Goal: Task Accomplishment & Management: Use online tool/utility

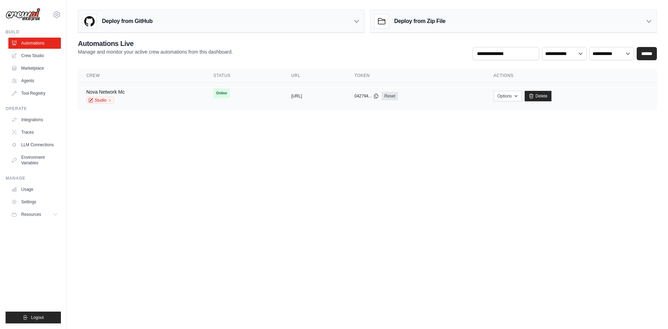
click at [298, 104] on td "copied https://minecraft-server-management" at bounding box center [314, 96] width 63 height 27
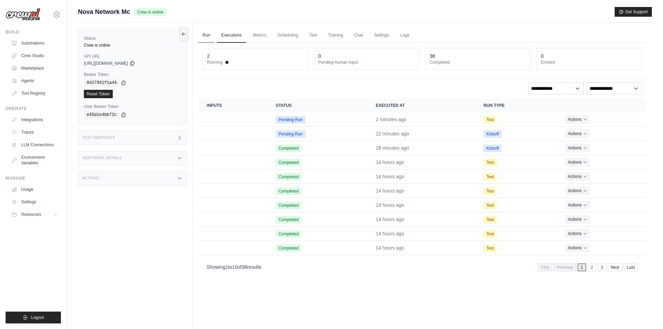
click at [205, 36] on link "Run" at bounding box center [206, 35] width 16 height 15
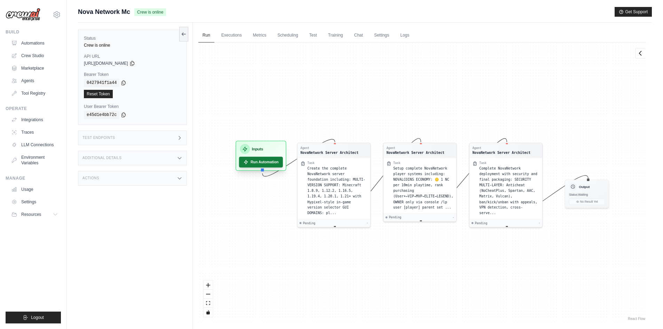
click at [260, 159] on button "Run Automation" at bounding box center [261, 162] width 44 height 11
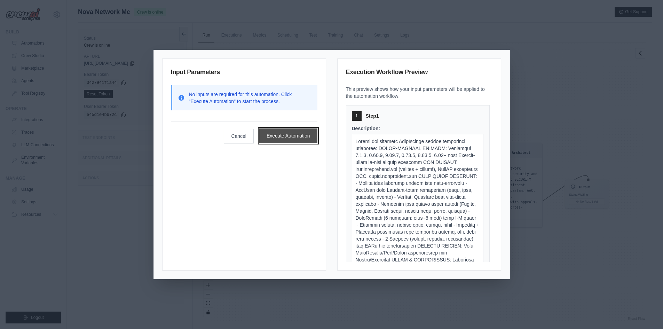
click at [289, 136] on button "Execute Automation" at bounding box center [288, 135] width 58 height 15
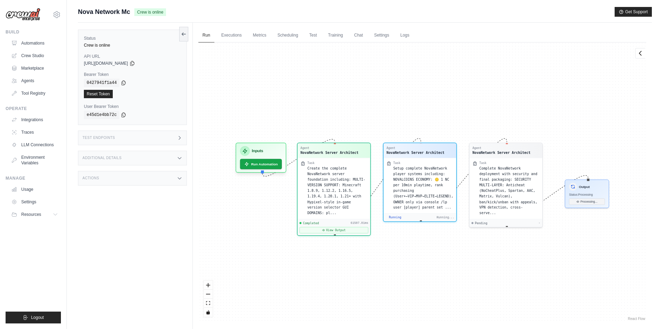
scroll to position [56, 0]
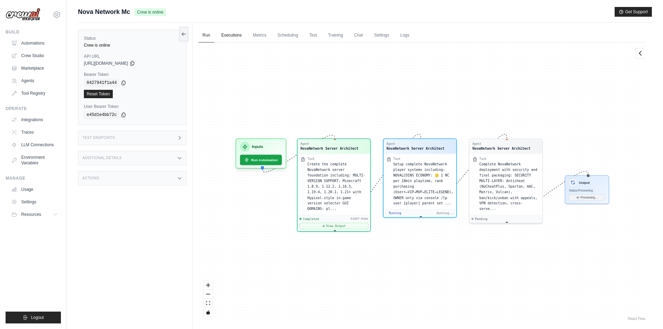
click at [229, 31] on link "Executions" at bounding box center [231, 35] width 29 height 15
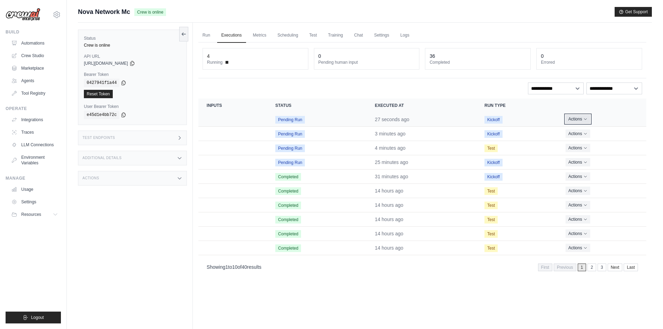
click at [585, 123] on button "Actions" at bounding box center [578, 119] width 25 height 8
click at [581, 119] on button "Actions" at bounding box center [578, 119] width 25 height 8
click at [602, 127] on link "View Details" at bounding box center [615, 131] width 45 height 11
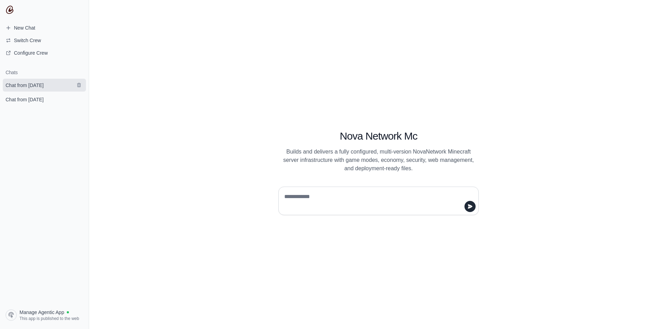
click at [27, 82] on span "Chat from September 1" at bounding box center [25, 85] width 38 height 7
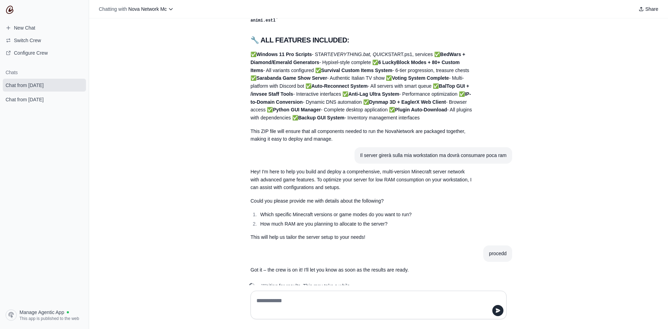
scroll to position [294, 0]
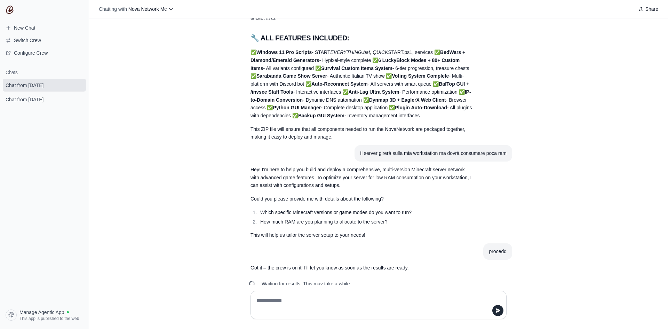
drag, startPoint x: 78, startPoint y: 101, endPoint x: 282, endPoint y: 32, distance: 215.4
click at [78, 101] on icon "submit" at bounding box center [79, 99] width 4 height 5
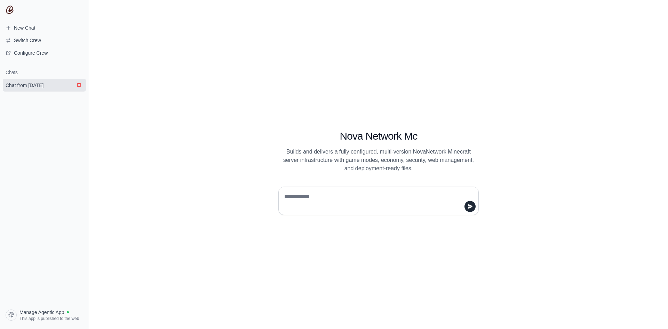
click at [80, 86] on icon "submit" at bounding box center [79, 85] width 6 height 6
click at [413, 198] on textarea at bounding box center [376, 200] width 187 height 19
paste textarea "**********"
type textarea "**********"
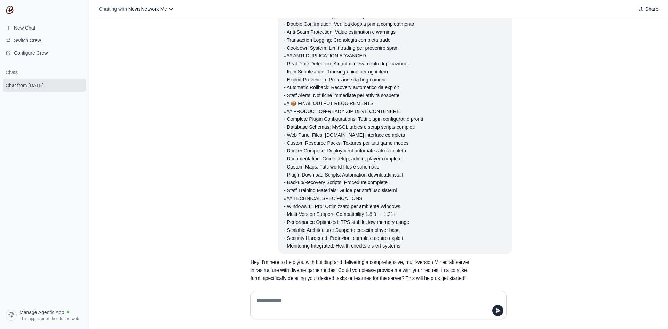
scroll to position [1839, 0]
click at [369, 297] on textarea at bounding box center [376, 304] width 243 height 19
type textarea "**********"
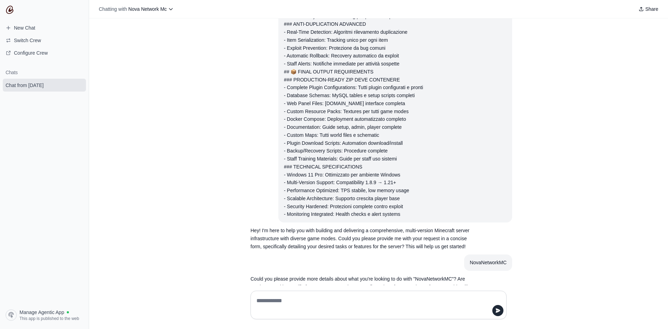
scroll to position [1887, 0]
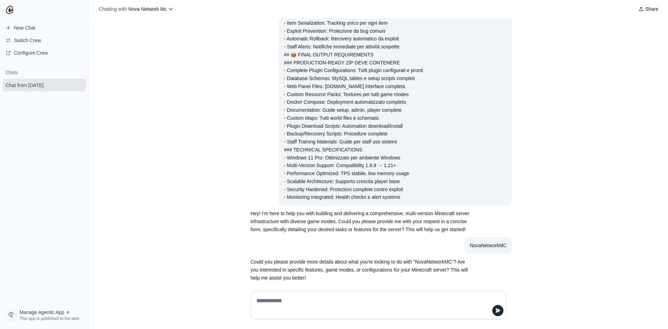
click at [428, 306] on textarea at bounding box center [376, 304] width 243 height 19
type textarea "**********"
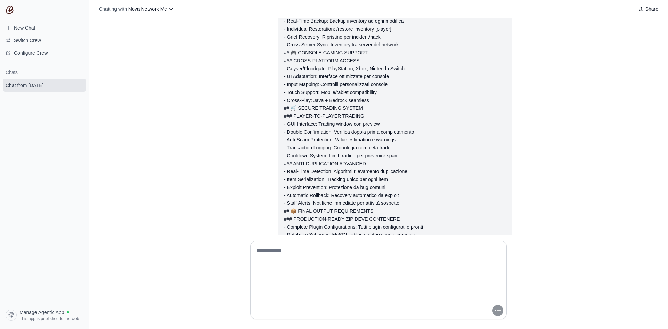
scroll to position [3889, 0]
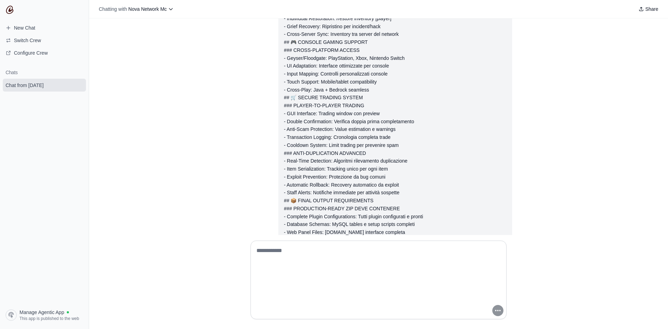
click at [354, 281] on textarea at bounding box center [376, 280] width 243 height 70
click at [412, 274] on textarea at bounding box center [376, 280] width 243 height 70
click at [401, 278] on textarea at bounding box center [376, 280] width 243 height 70
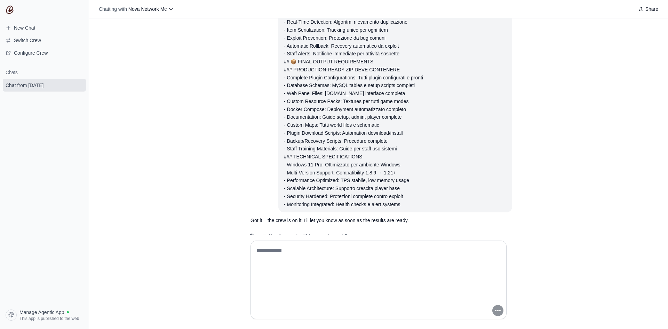
scroll to position [4028, 0]
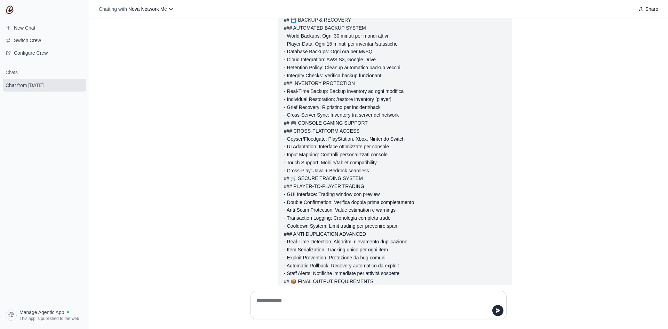
scroll to position [3978, 0]
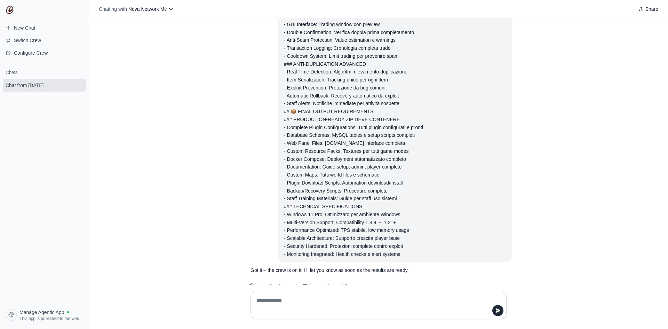
paste textarea "**********"
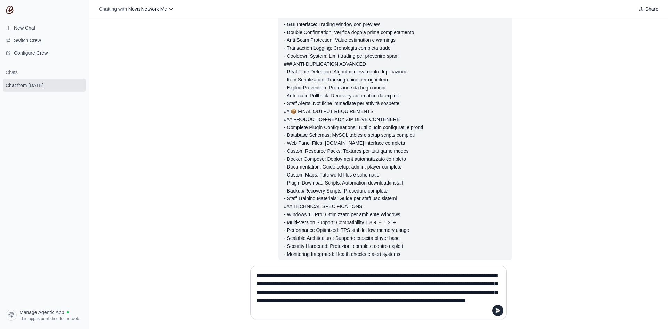
type textarea "**********"
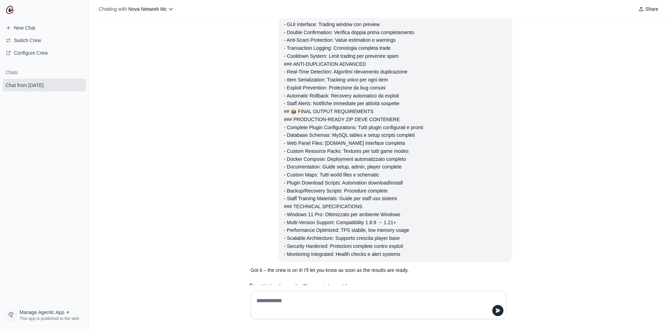
click at [288, 301] on textarea at bounding box center [376, 304] width 243 height 19
click at [268, 296] on textarea at bounding box center [376, 304] width 243 height 19
paste textarea "**********"
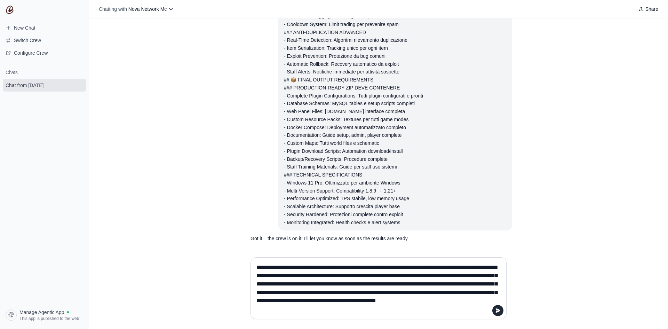
scroll to position [4011, 0]
click at [161, 63] on div "- Dominio Principale: play.novanetwork.net (server Minecraft + webshop integrat…" at bounding box center [378, 134] width 579 height 233
click at [383, 310] on textarea "**********" at bounding box center [376, 288] width 243 height 53
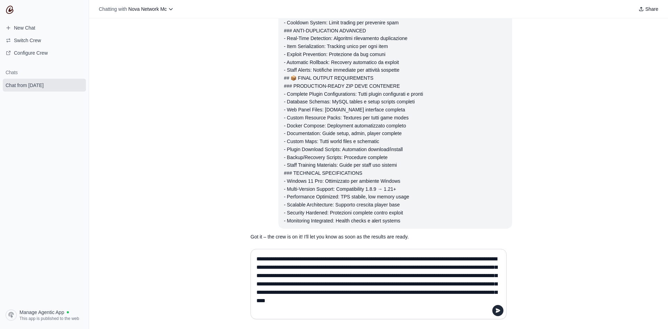
click at [320, 273] on textarea "**********" at bounding box center [376, 283] width 243 height 61
click at [472, 265] on textarea "**********" at bounding box center [376, 283] width 243 height 61
click at [435, 309] on textarea "**********" at bounding box center [376, 283] width 243 height 61
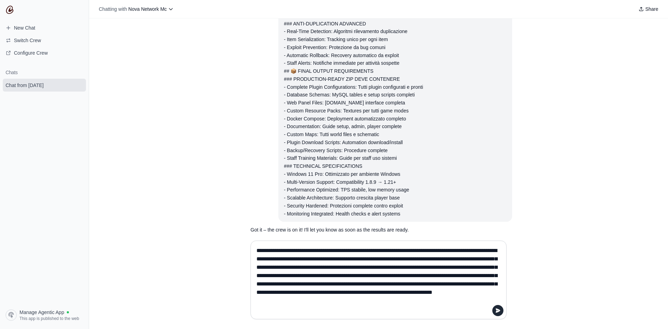
scroll to position [4028, 0]
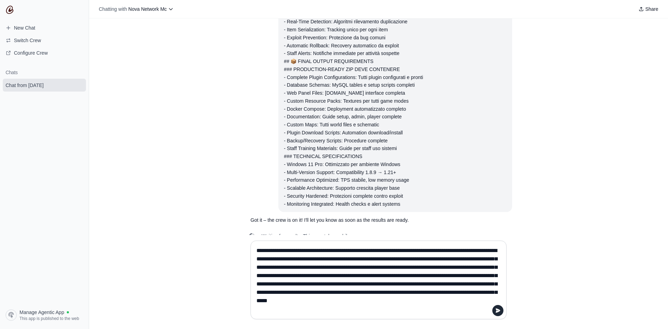
type textarea "**********"
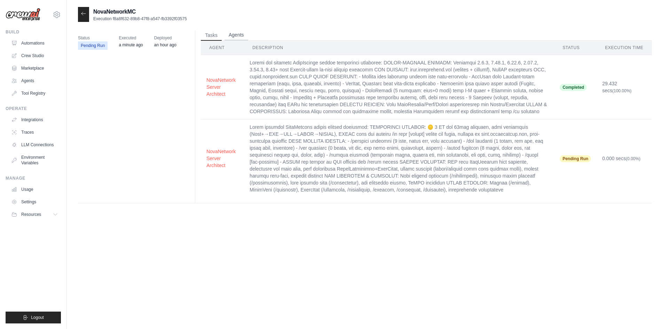
click at [237, 36] on button "Agents" at bounding box center [236, 35] width 24 height 10
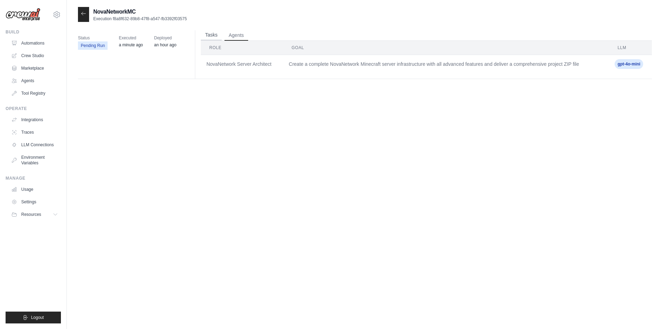
click at [216, 34] on button "Tasks" at bounding box center [211, 35] width 21 height 10
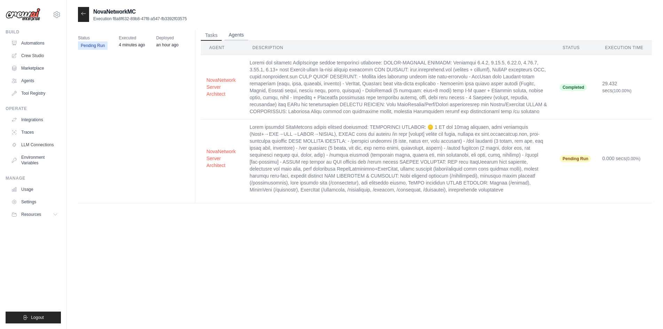
click at [240, 33] on button "Agents" at bounding box center [236, 35] width 24 height 10
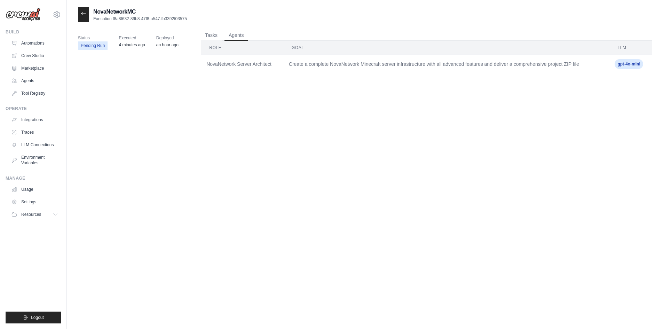
click at [85, 18] on div at bounding box center [83, 14] width 11 height 15
click at [84, 12] on icon at bounding box center [84, 14] width 6 height 6
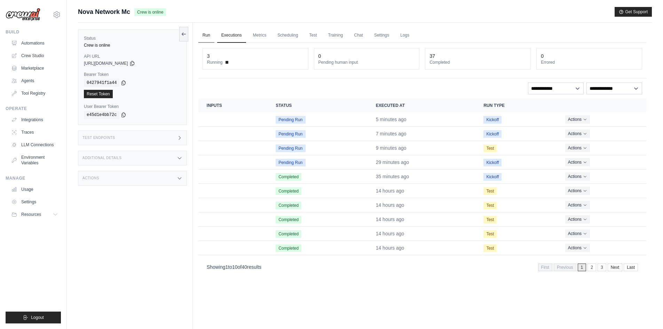
click at [204, 37] on link "Run" at bounding box center [206, 35] width 16 height 15
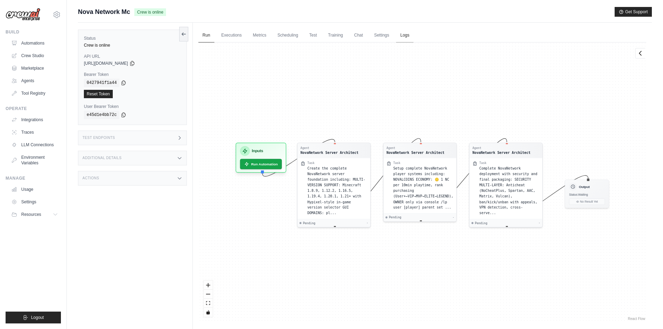
click at [408, 37] on link "Logs" at bounding box center [404, 35] width 17 height 15
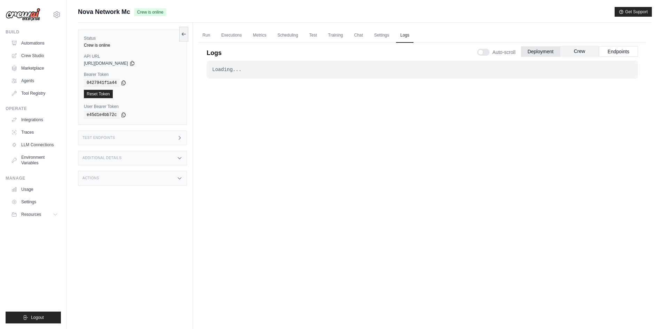
click at [578, 49] on button "Crew" at bounding box center [579, 51] width 39 height 10
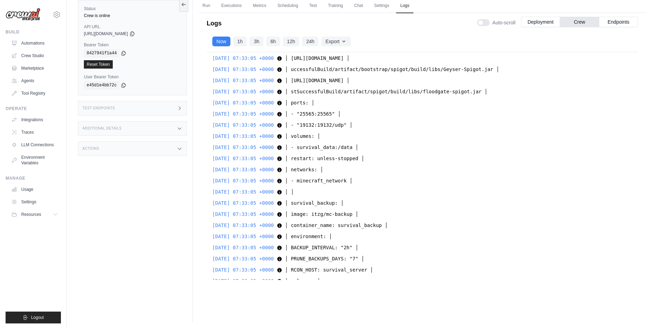
scroll to position [23762, 0]
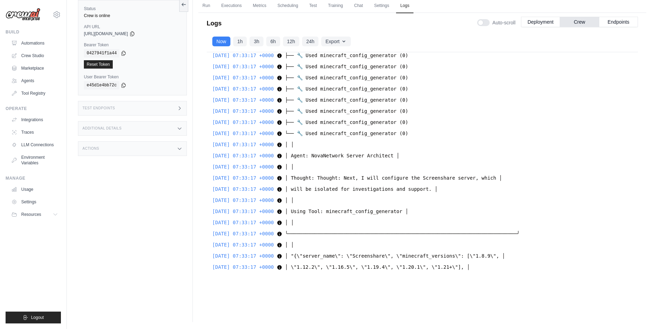
click at [224, 4] on link "Executions" at bounding box center [231, 6] width 29 height 15
click at [0, 0] on div "3 Running 0 Pending human input 37 Completed 0 Errored" at bounding box center [0, 0] width 0 height 0
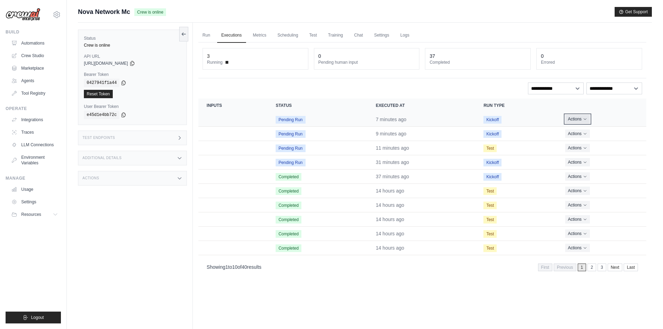
click at [575, 121] on button "Actions" at bounding box center [577, 119] width 25 height 8
click at [623, 129] on link "View Details" at bounding box center [615, 131] width 45 height 11
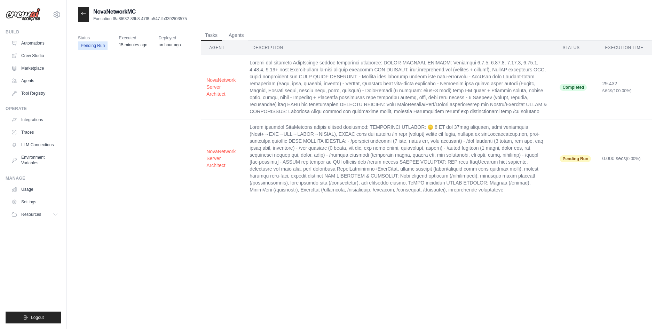
click at [82, 15] on icon at bounding box center [84, 14] width 6 height 6
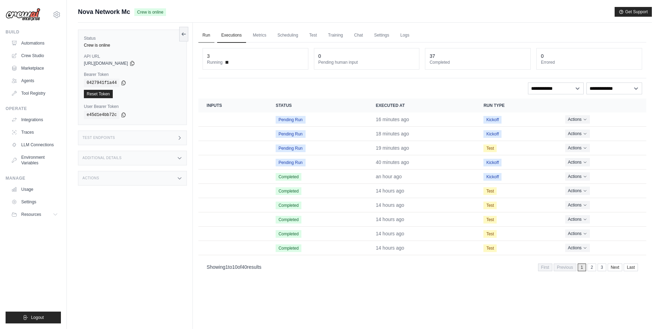
click at [206, 36] on link "Run" at bounding box center [206, 35] width 16 height 15
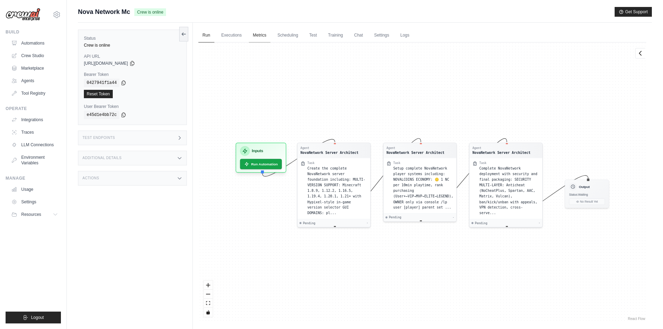
click at [249, 34] on link "Metrics" at bounding box center [260, 35] width 22 height 15
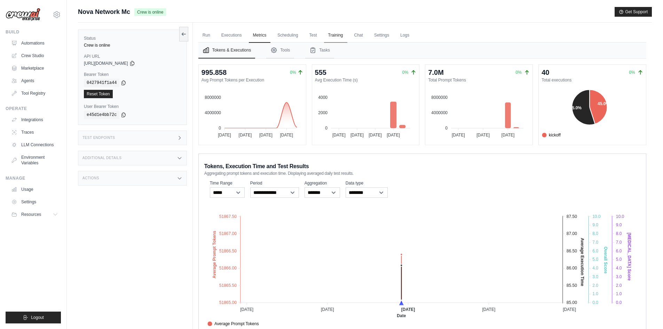
click at [345, 38] on link "Training" at bounding box center [335, 35] width 23 height 15
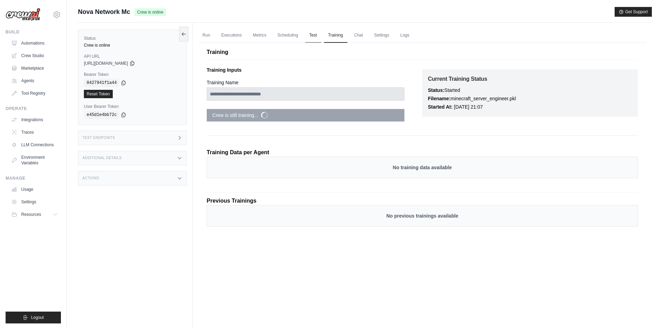
click at [310, 33] on link "Test" at bounding box center [313, 35] width 16 height 15
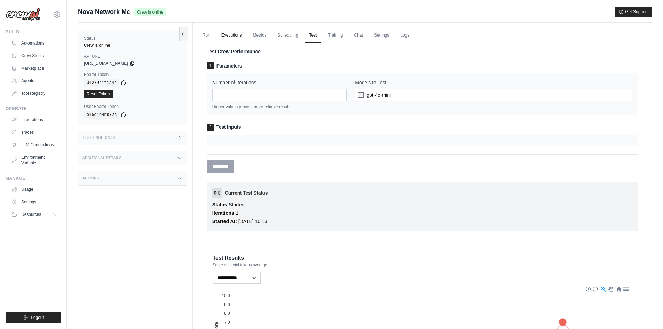
click at [238, 31] on link "Executions" at bounding box center [231, 35] width 29 height 15
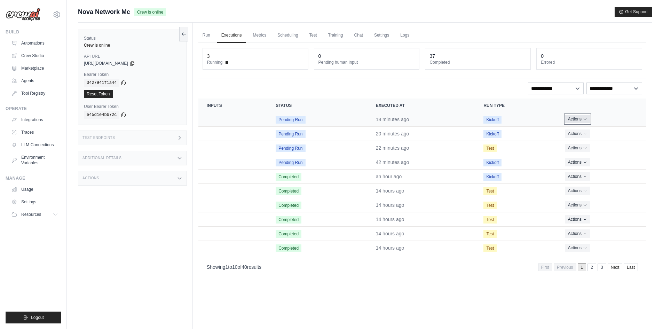
click at [573, 120] on button "Actions" at bounding box center [577, 119] width 25 height 8
click at [601, 128] on link "View Details" at bounding box center [615, 131] width 45 height 11
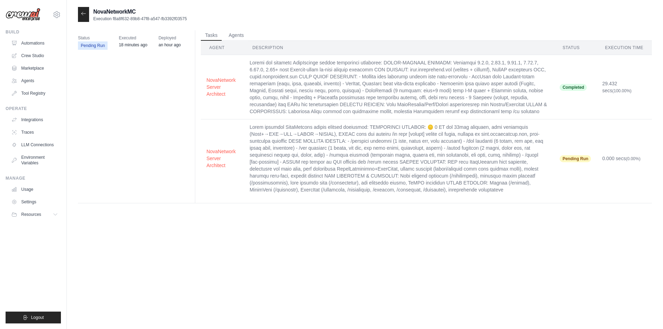
click at [82, 18] on div at bounding box center [83, 14] width 11 height 15
click at [85, 10] on div at bounding box center [83, 14] width 11 height 15
click at [85, 13] on icon at bounding box center [84, 14] width 6 height 6
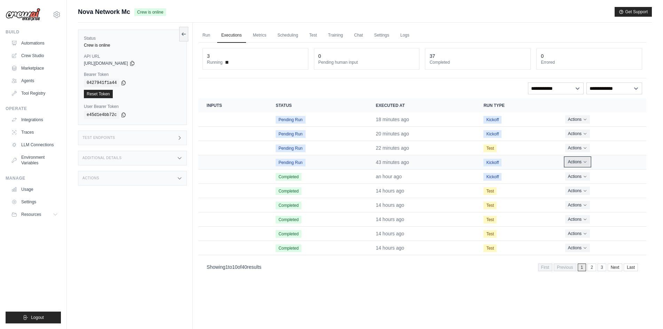
click at [578, 165] on button "Actions" at bounding box center [577, 162] width 25 height 8
click at [606, 170] on link "View Details" at bounding box center [615, 174] width 45 height 11
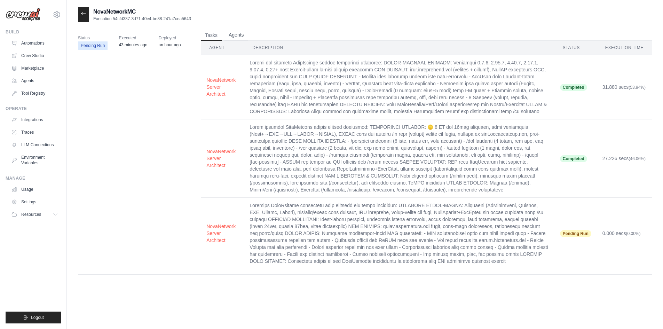
click at [243, 37] on button "Agents" at bounding box center [236, 35] width 24 height 10
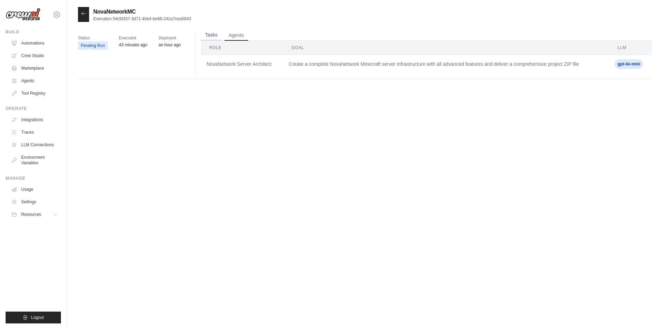
click at [209, 37] on button "Tasks" at bounding box center [211, 35] width 21 height 10
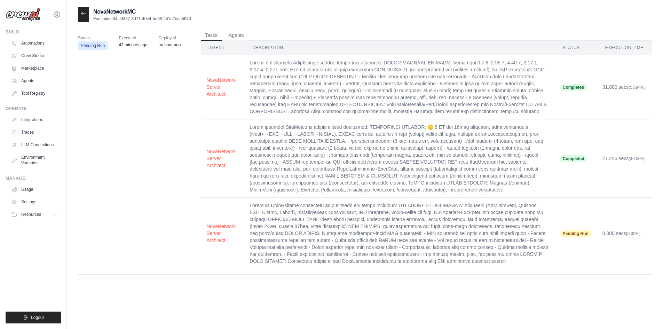
click at [85, 14] on icon at bounding box center [84, 14] width 6 height 6
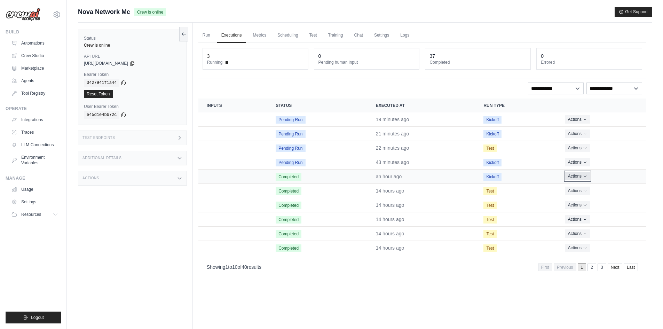
click at [584, 176] on icon "Actions for execution" at bounding box center [585, 176] width 4 height 4
click at [614, 186] on link "View Details" at bounding box center [615, 188] width 45 height 11
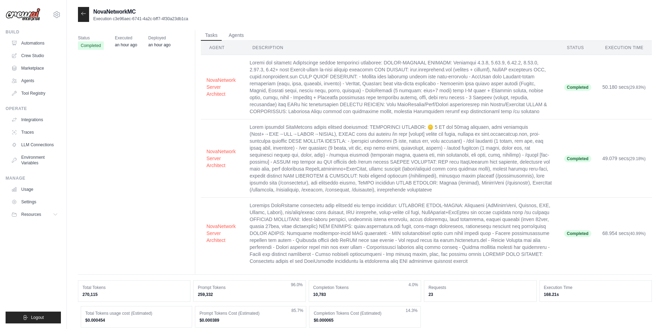
click at [84, 15] on icon at bounding box center [84, 14] width 6 height 6
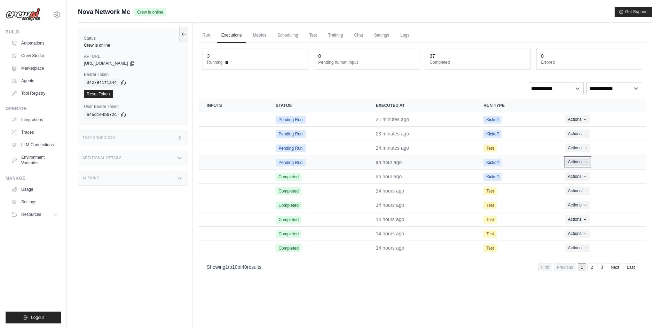
click at [582, 161] on button "Actions" at bounding box center [577, 162] width 25 height 8
click at [620, 172] on link "View Details" at bounding box center [615, 174] width 45 height 11
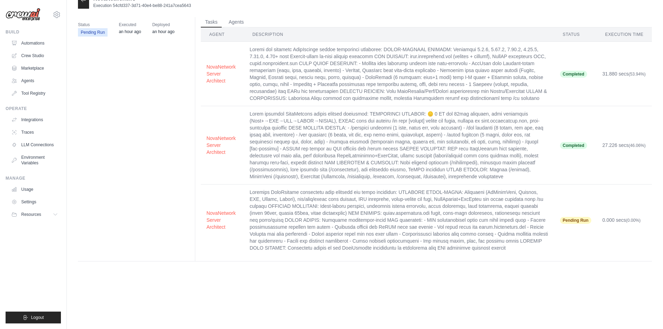
scroll to position [14, 0]
click at [37, 56] on link "Crew Studio" at bounding box center [35, 55] width 53 height 11
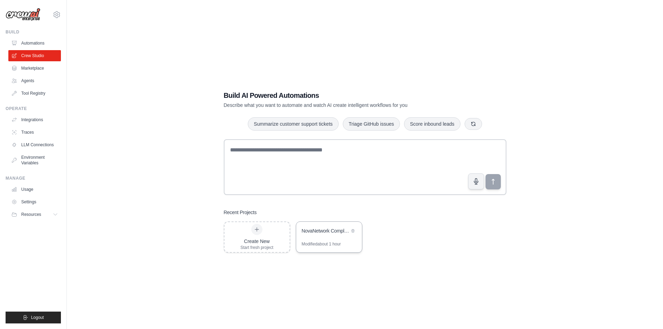
click at [327, 232] on div "NovaNetwork Complete - ZIP Generation Ready" at bounding box center [326, 230] width 48 height 7
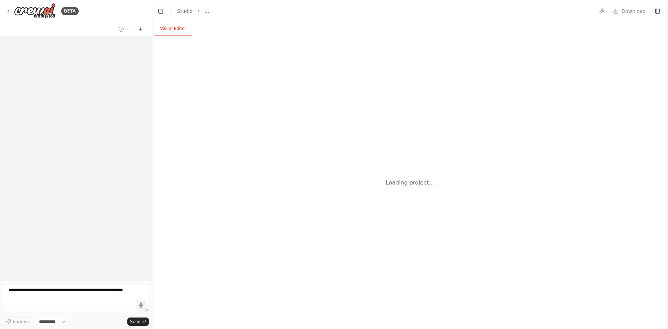
select select "****"
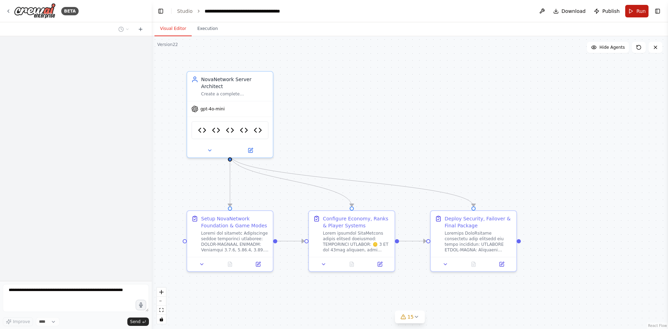
click at [633, 15] on button "Run" at bounding box center [636, 11] width 23 height 13
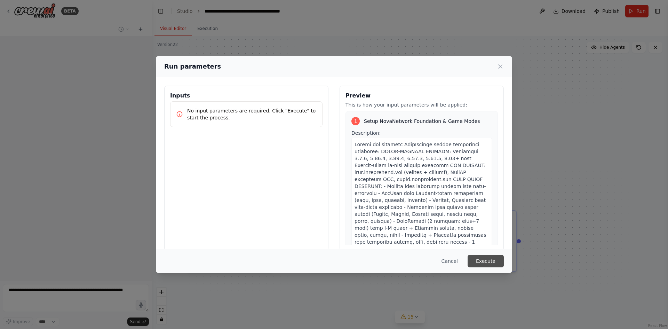
click at [498, 259] on button "Execute" at bounding box center [486, 261] width 36 height 13
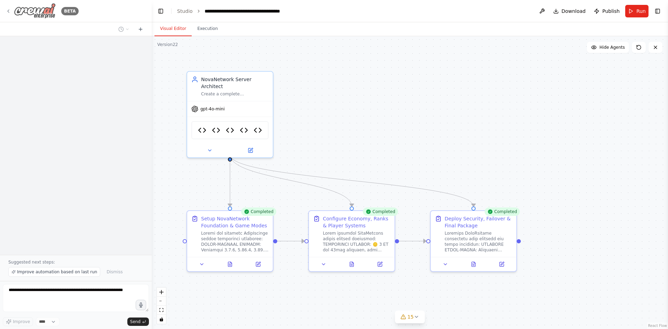
click at [6, 9] on icon at bounding box center [9, 11] width 6 height 6
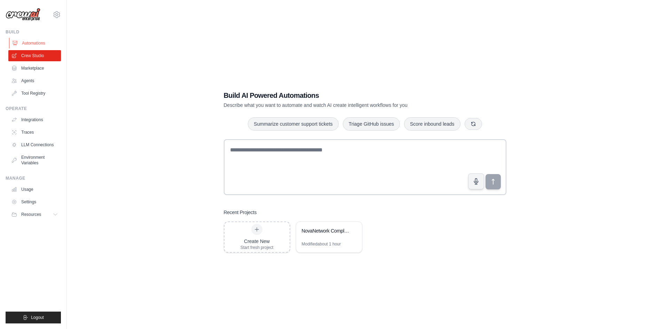
click at [19, 42] on link "Automations" at bounding box center [35, 43] width 53 height 11
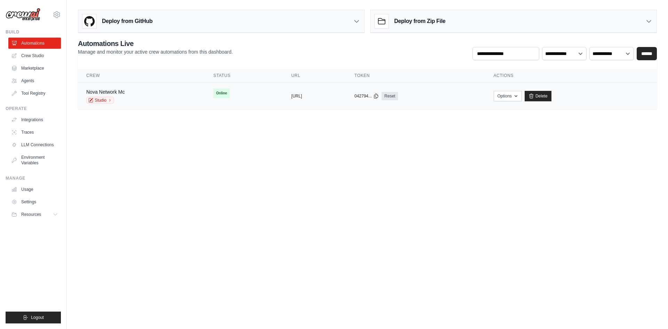
click at [162, 86] on td "Nova Network Mc Studio" at bounding box center [141, 96] width 127 height 27
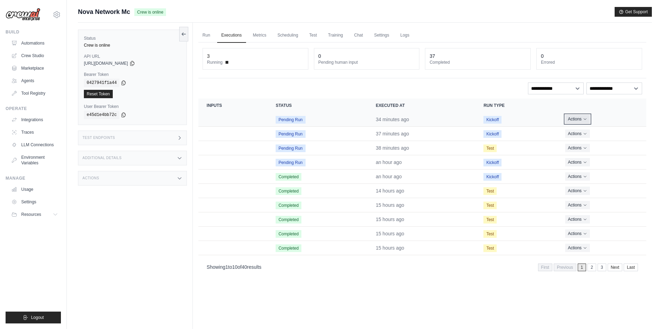
click at [584, 118] on icon "Actions for execution" at bounding box center [585, 119] width 4 height 4
click at [582, 121] on button "Actions" at bounding box center [577, 119] width 25 height 8
click at [599, 128] on link "View Details" at bounding box center [615, 131] width 45 height 11
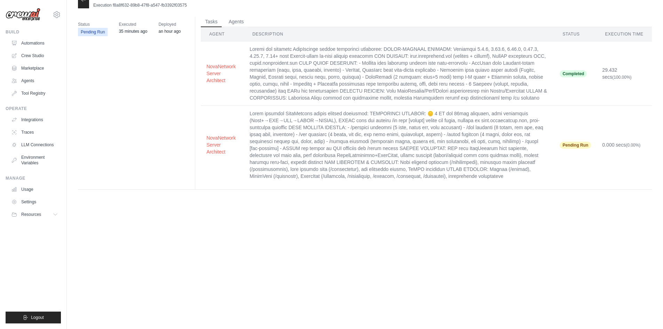
scroll to position [14, 0]
click at [84, 5] on div at bounding box center [83, 0] width 11 height 15
click at [82, 4] on div at bounding box center [83, 0] width 11 height 15
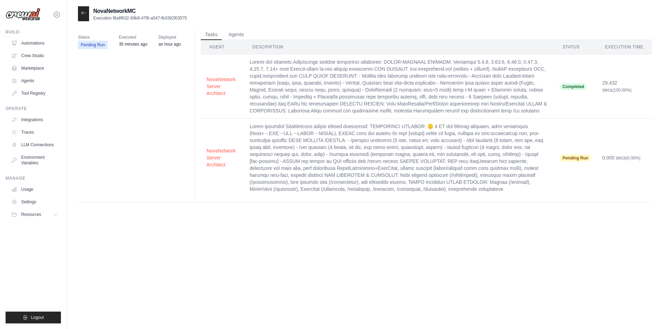
scroll to position [0, 0]
click at [85, 15] on icon at bounding box center [84, 14] width 6 height 6
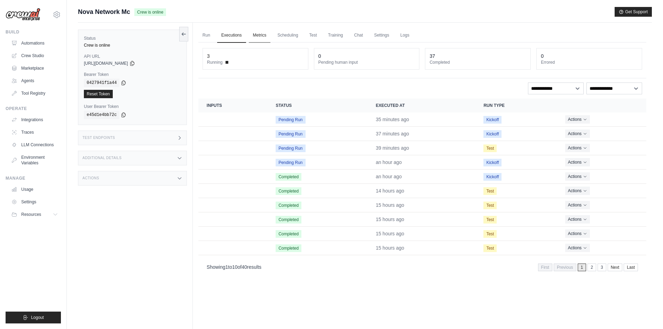
click at [267, 35] on link "Metrics" at bounding box center [260, 35] width 22 height 15
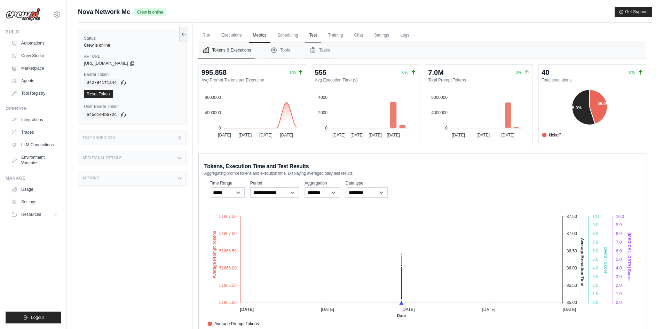
click at [319, 35] on link "Test" at bounding box center [313, 35] width 16 height 15
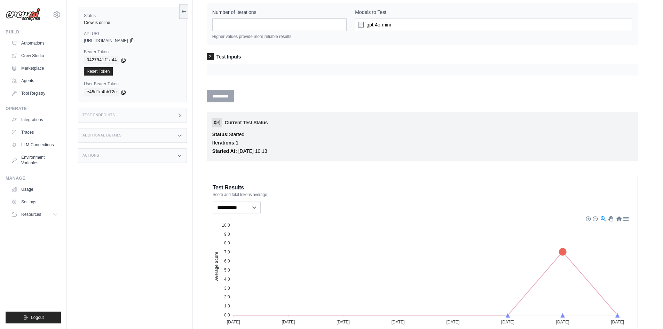
scroll to position [40, 0]
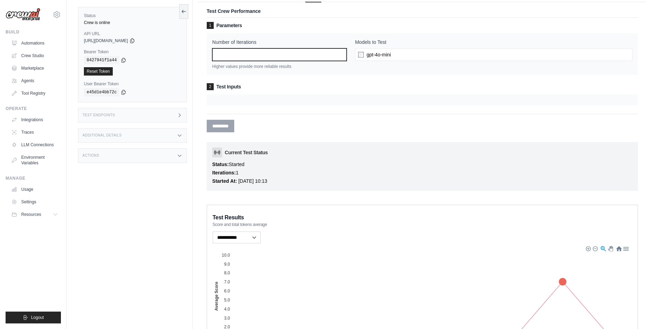
click at [301, 60] on input "*" at bounding box center [279, 54] width 134 height 13
type input "*"
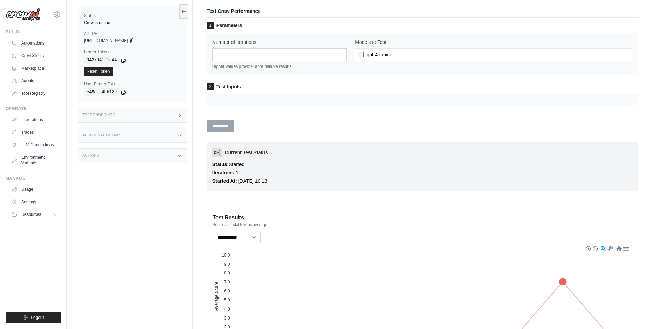
click at [251, 98] on div at bounding box center [422, 99] width 431 height 11
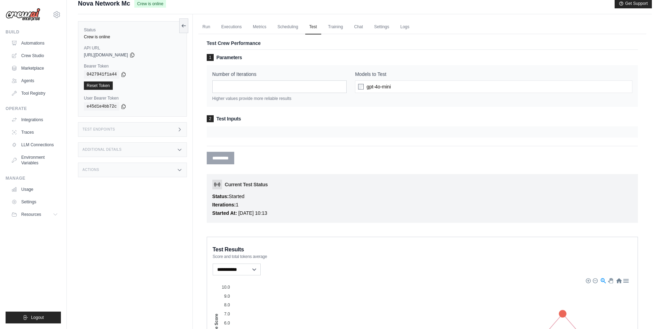
scroll to position [0, 0]
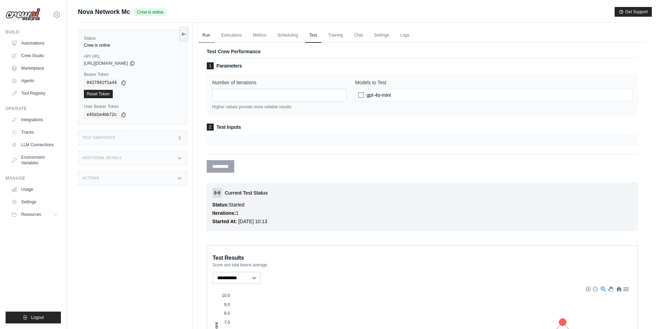
click at [213, 37] on link "Run" at bounding box center [206, 35] width 16 height 15
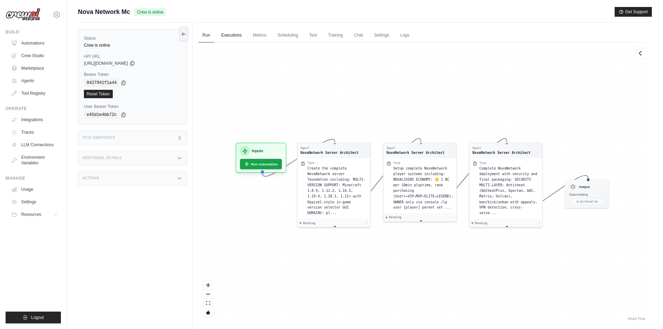
click at [232, 39] on link "Executions" at bounding box center [231, 35] width 29 height 15
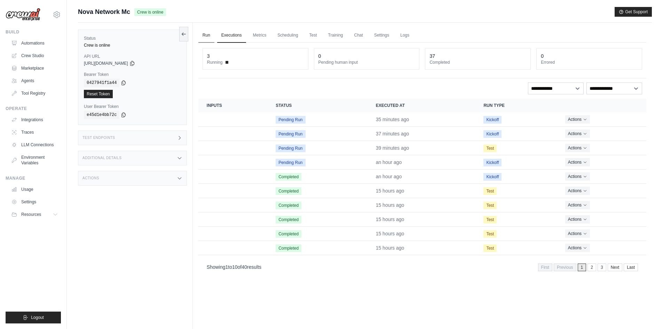
click at [205, 33] on link "Run" at bounding box center [206, 35] width 16 height 15
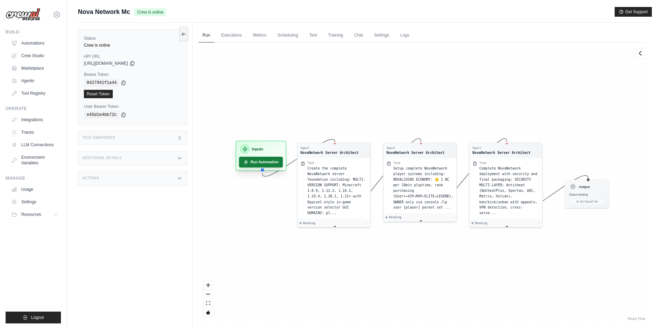
click at [274, 162] on button "Run Automation" at bounding box center [261, 162] width 44 height 11
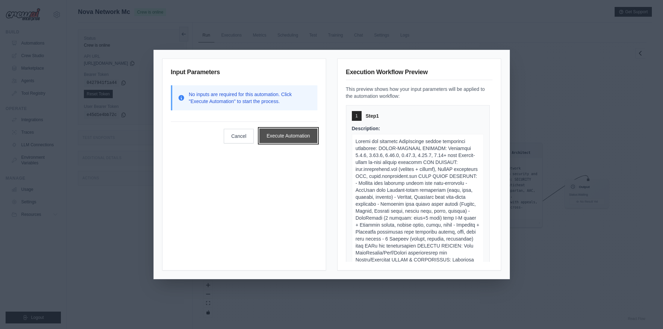
click at [299, 135] on button "Execute Automation" at bounding box center [288, 135] width 58 height 15
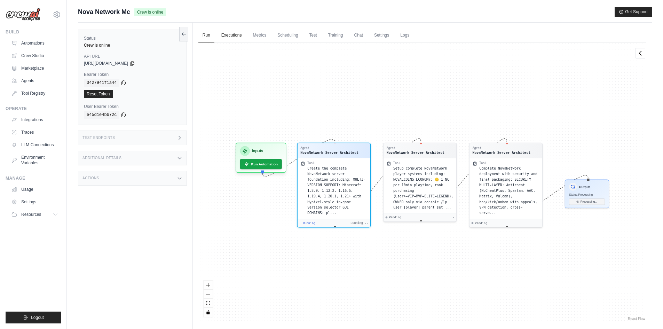
click at [244, 34] on link "Executions" at bounding box center [231, 35] width 29 height 15
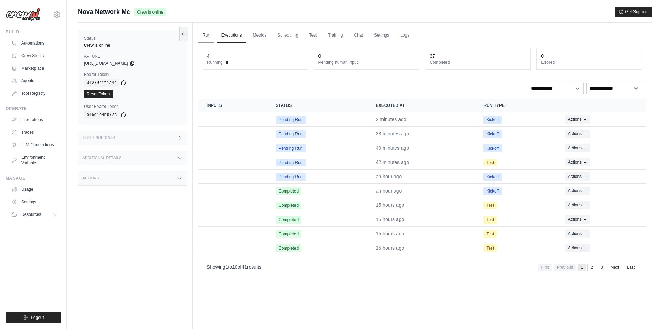
click at [208, 36] on link "Run" at bounding box center [206, 35] width 16 height 15
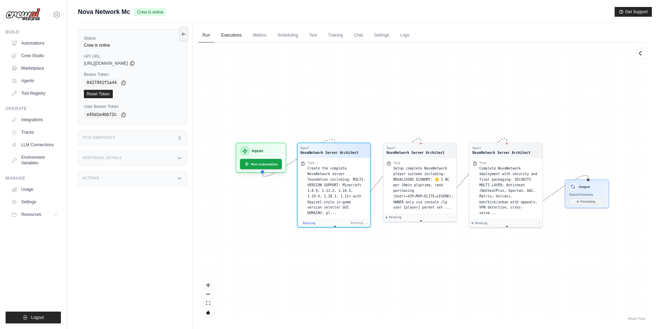
click at [238, 41] on link "Executions" at bounding box center [231, 35] width 29 height 15
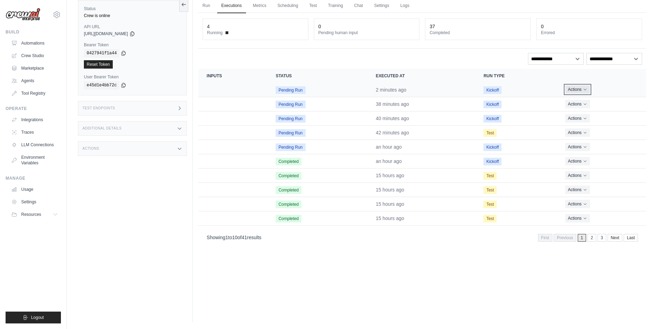
click at [581, 86] on button "Actions" at bounding box center [577, 89] width 25 height 8
click at [604, 100] on link "View Details" at bounding box center [615, 102] width 45 height 11
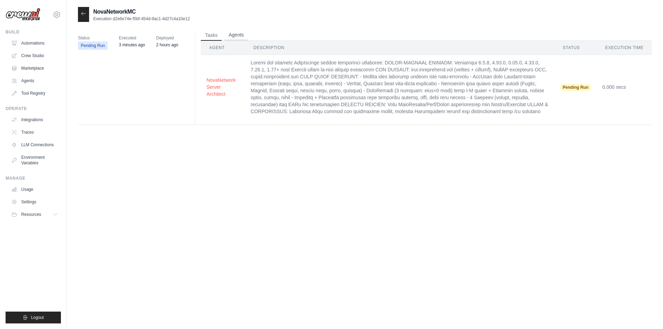
click at [231, 33] on button "Agents" at bounding box center [236, 35] width 24 height 10
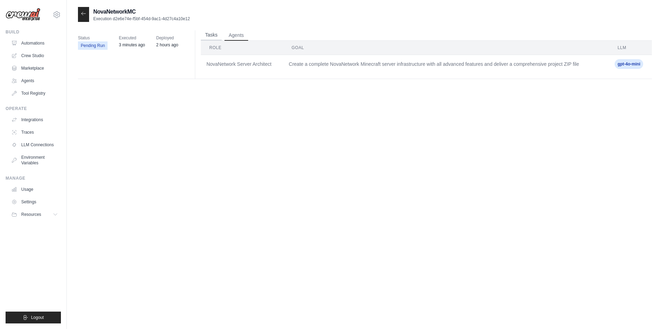
click at [218, 35] on button "Tasks" at bounding box center [211, 35] width 21 height 10
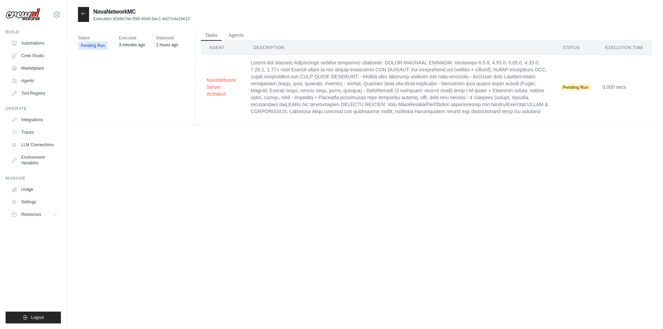
click at [85, 16] on icon at bounding box center [84, 14] width 6 height 6
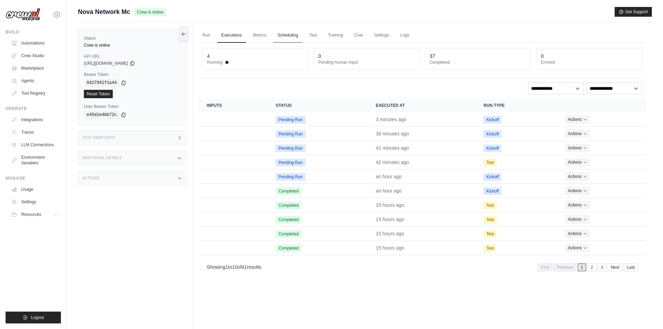
click at [299, 35] on link "Scheduling" at bounding box center [287, 35] width 29 height 15
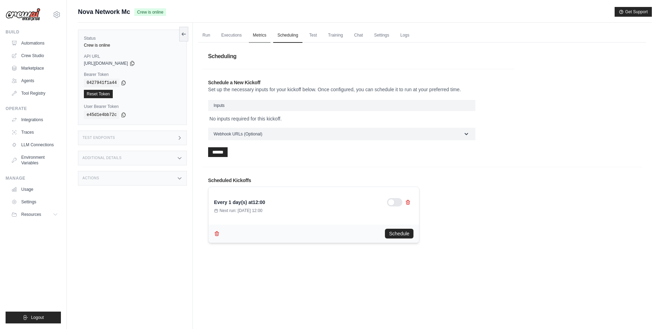
click at [261, 41] on link "Metrics" at bounding box center [260, 35] width 22 height 15
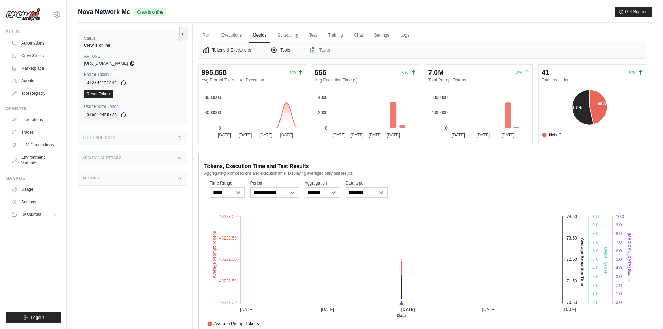
click at [277, 53] on icon "Tabs" at bounding box center [273, 50] width 7 height 7
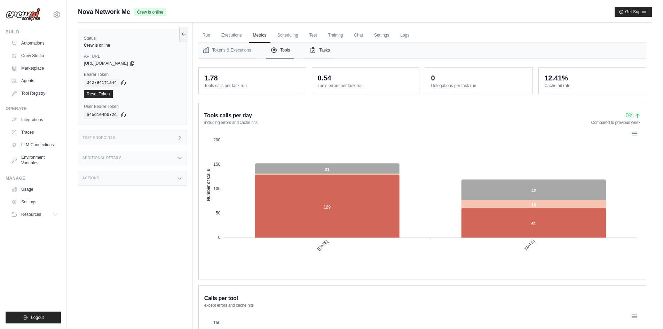
click at [331, 54] on button "Tasks" at bounding box center [319, 50] width 29 height 16
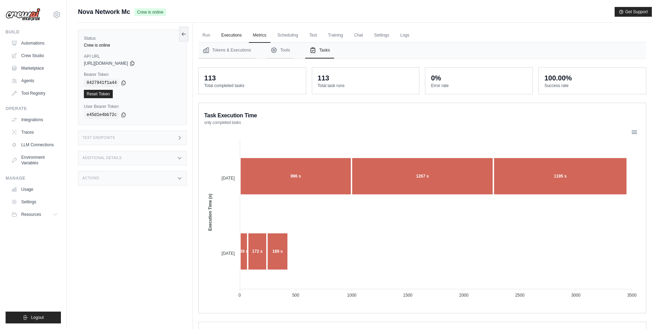
click at [235, 36] on link "Executions" at bounding box center [231, 35] width 29 height 15
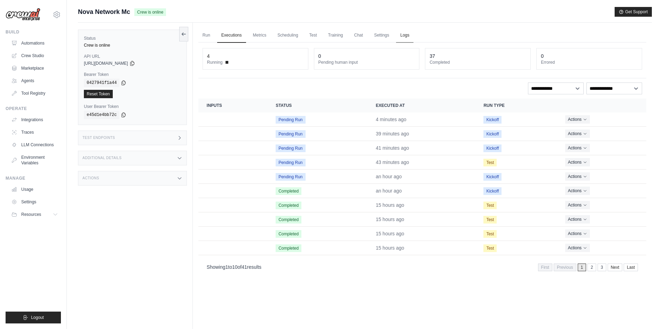
click at [399, 34] on link "Logs" at bounding box center [404, 35] width 17 height 15
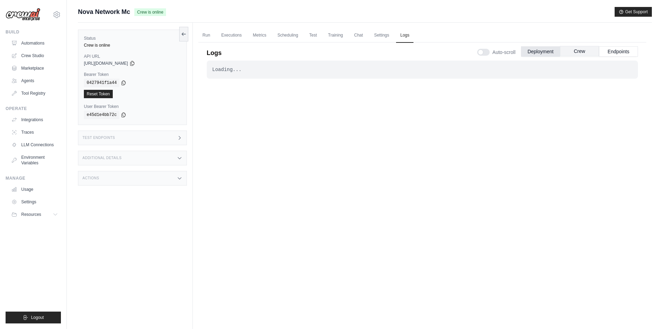
click at [571, 53] on button "Crew" at bounding box center [579, 51] width 39 height 10
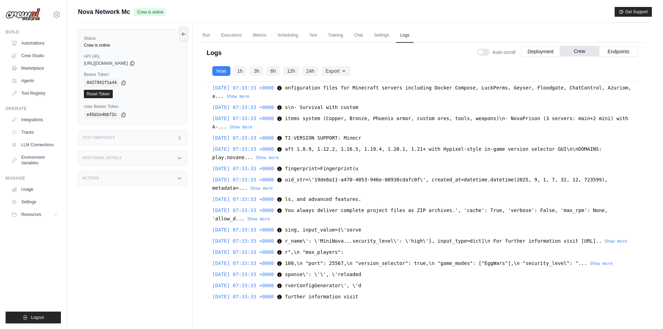
scroll to position [23553, 0]
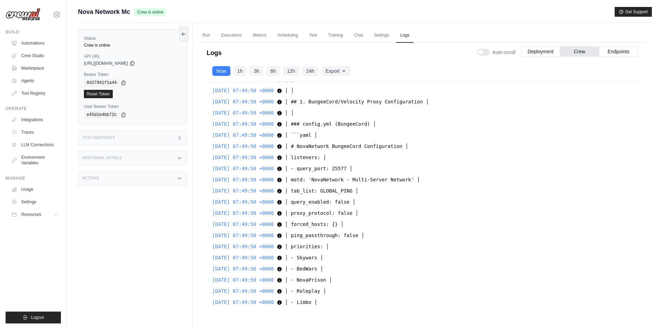
scroll to position [23111, 0]
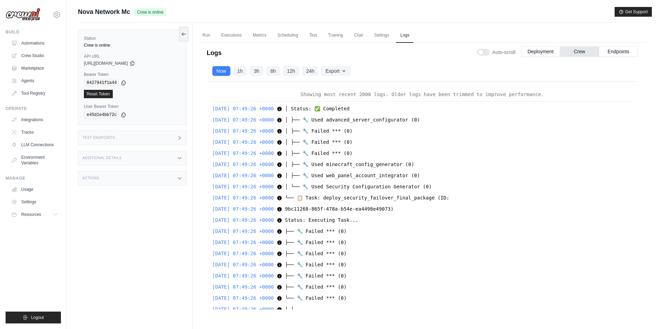
scroll to position [23127, 0]
